Goal: Find contact information: Find contact information

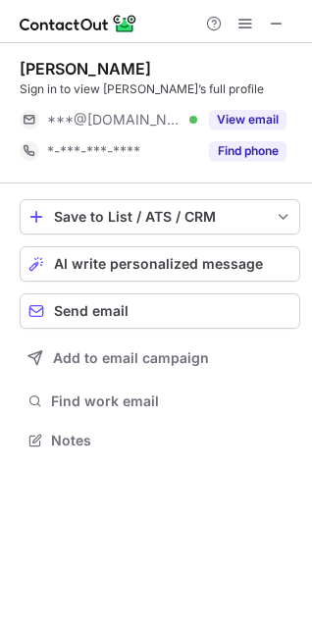
scroll to position [427, 312]
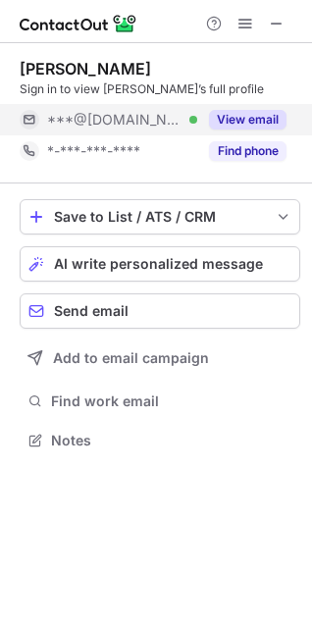
click at [258, 123] on button "View email" at bounding box center [247, 120] width 77 height 20
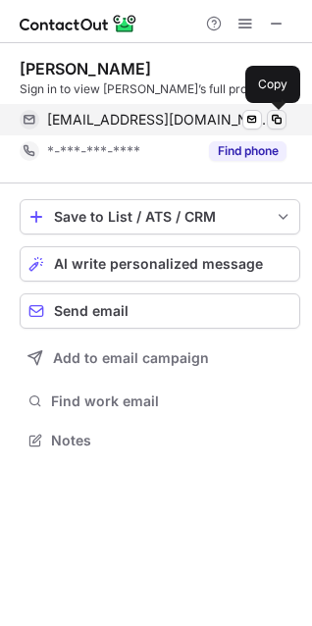
click at [270, 117] on span at bounding box center [277, 120] width 16 height 16
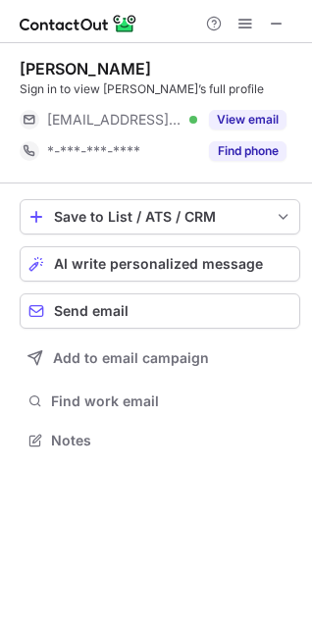
scroll to position [427, 312]
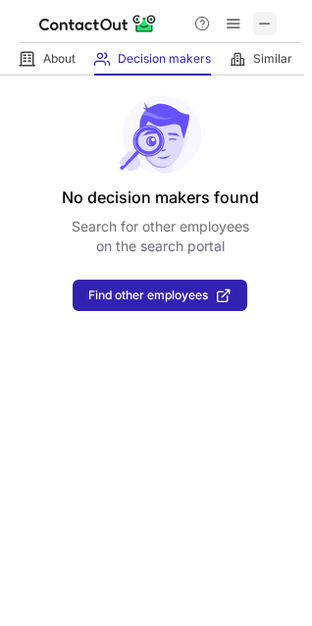
click at [261, 16] on span at bounding box center [265, 24] width 16 height 16
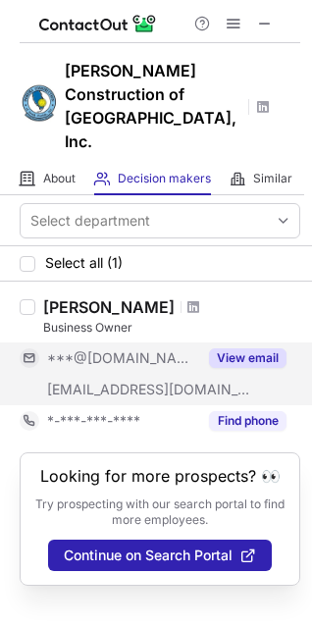
click at [243, 348] on button "View email" at bounding box center [247, 358] width 77 height 20
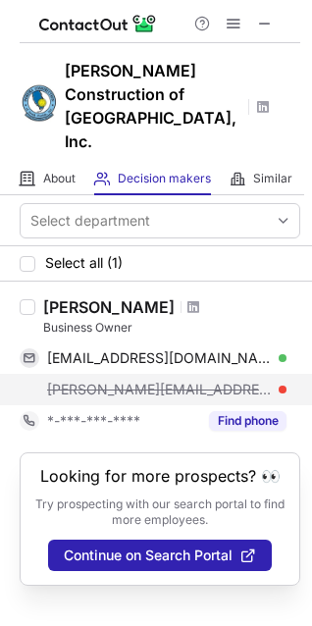
click at [238, 381] on div "[PERSON_NAME][EMAIL_ADDRESS][DOMAIN_NAME]" at bounding box center [166, 390] width 239 height 18
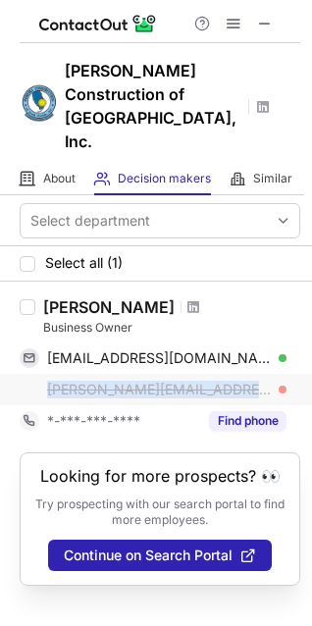
copy span "[PERSON_NAME][EMAIL_ADDRESS][DOMAIN_NAME]"
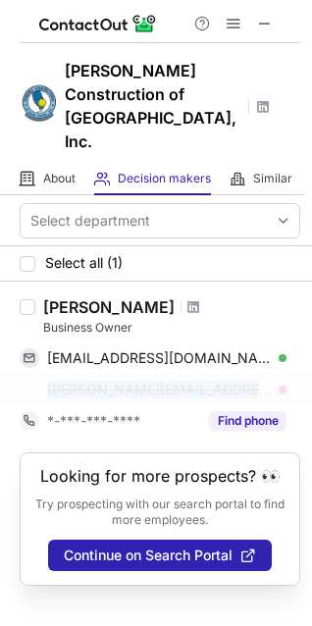
drag, startPoint x: 227, startPoint y: 342, endPoint x: 34, endPoint y: 338, distance: 192.3
click at [34, 374] on div "robert@pcsouthflorida.com" at bounding box center [153, 389] width 267 height 31
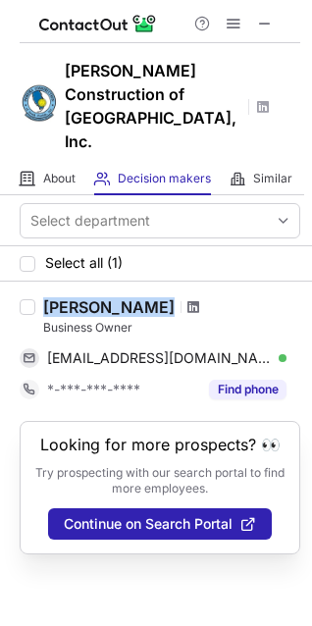
copy div "Robert Pereira"
drag, startPoint x: 36, startPoint y: 262, endPoint x: 171, endPoint y: 263, distance: 134.4
click at [171, 297] on div "Robert Pereira Business Owner srpcontracting@gmail.com Verified Send email Copy…" at bounding box center [167, 351] width 265 height 108
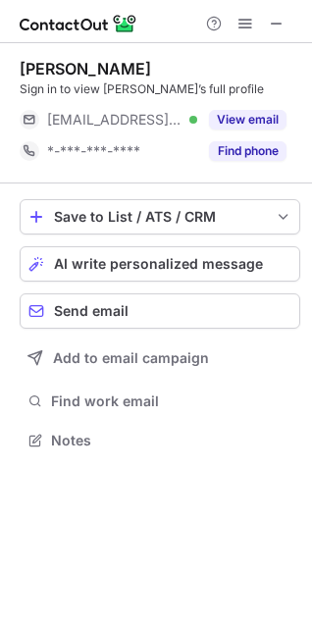
scroll to position [427, 312]
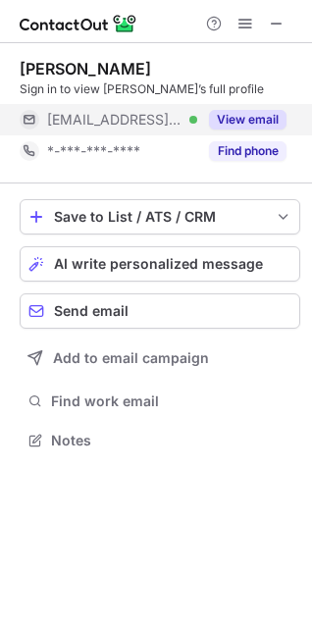
click at [232, 123] on button "View email" at bounding box center [247, 120] width 77 height 20
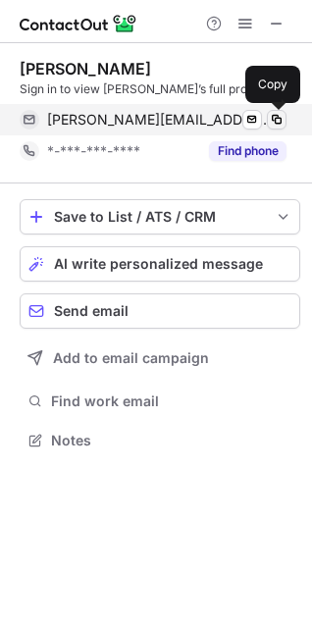
click at [278, 118] on span at bounding box center [277, 120] width 16 height 16
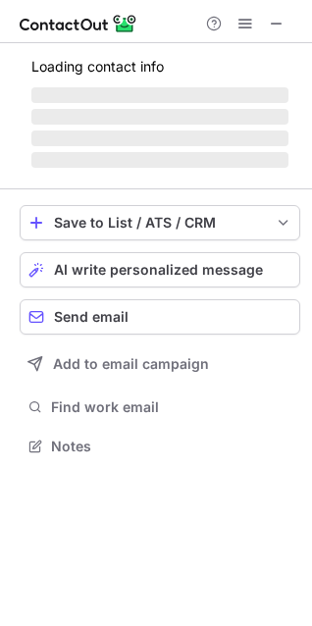
scroll to position [433, 312]
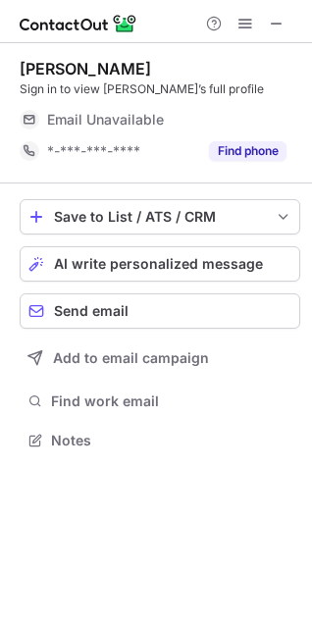
scroll to position [427, 312]
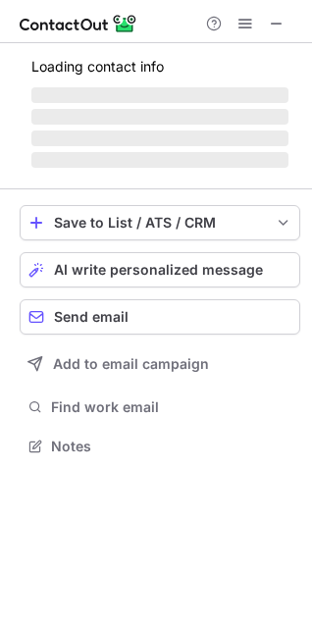
scroll to position [427, 312]
